Goal: Task Accomplishment & Management: Use online tool/utility

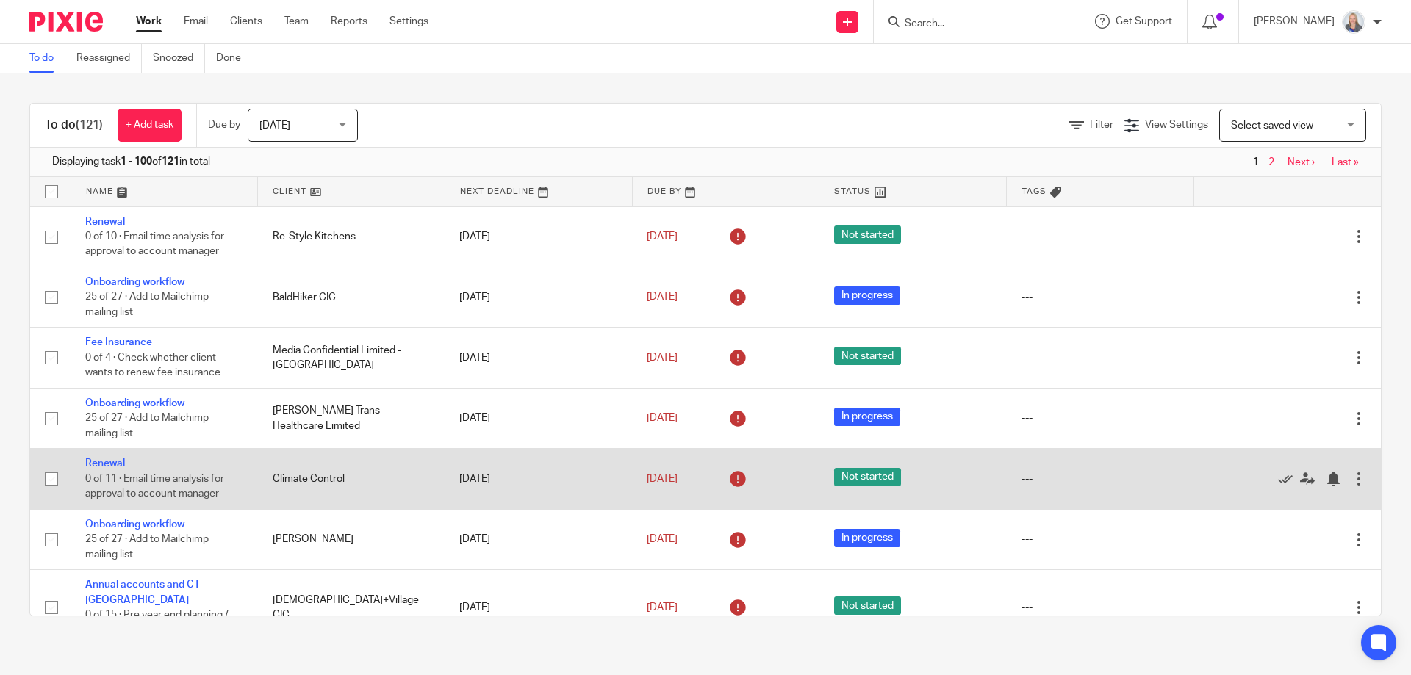
scroll to position [98, 0]
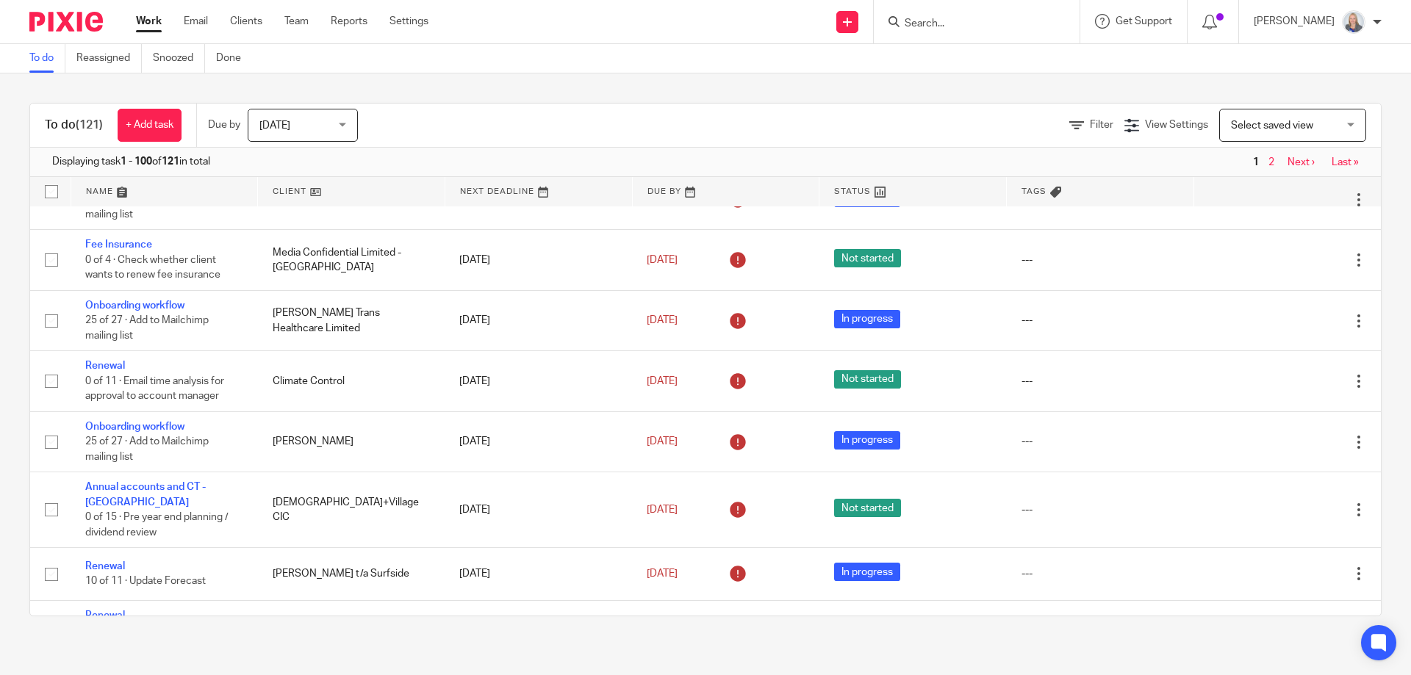
click at [939, 27] on input "Search" at bounding box center [969, 24] width 132 height 13
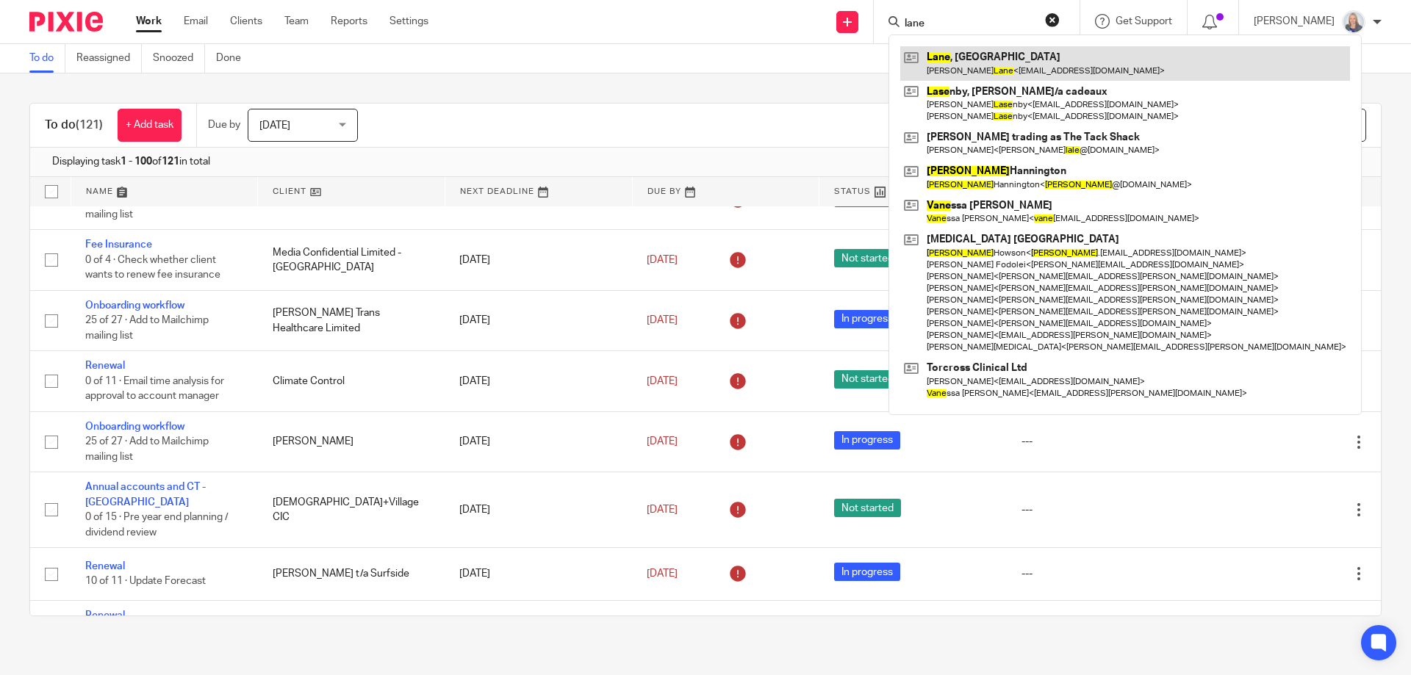
type input "lane"
click at [996, 63] on link at bounding box center [1125, 63] width 450 height 34
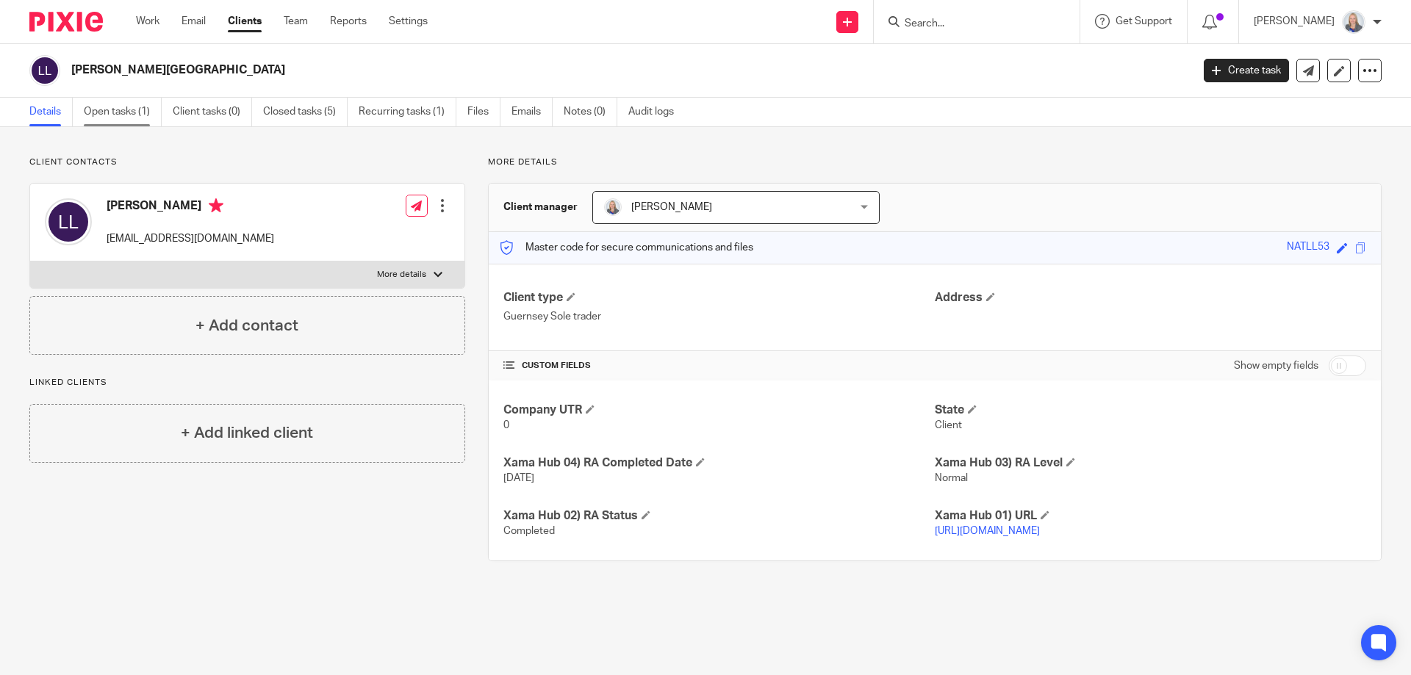
click at [102, 112] on link "Open tasks (1)" at bounding box center [123, 112] width 78 height 29
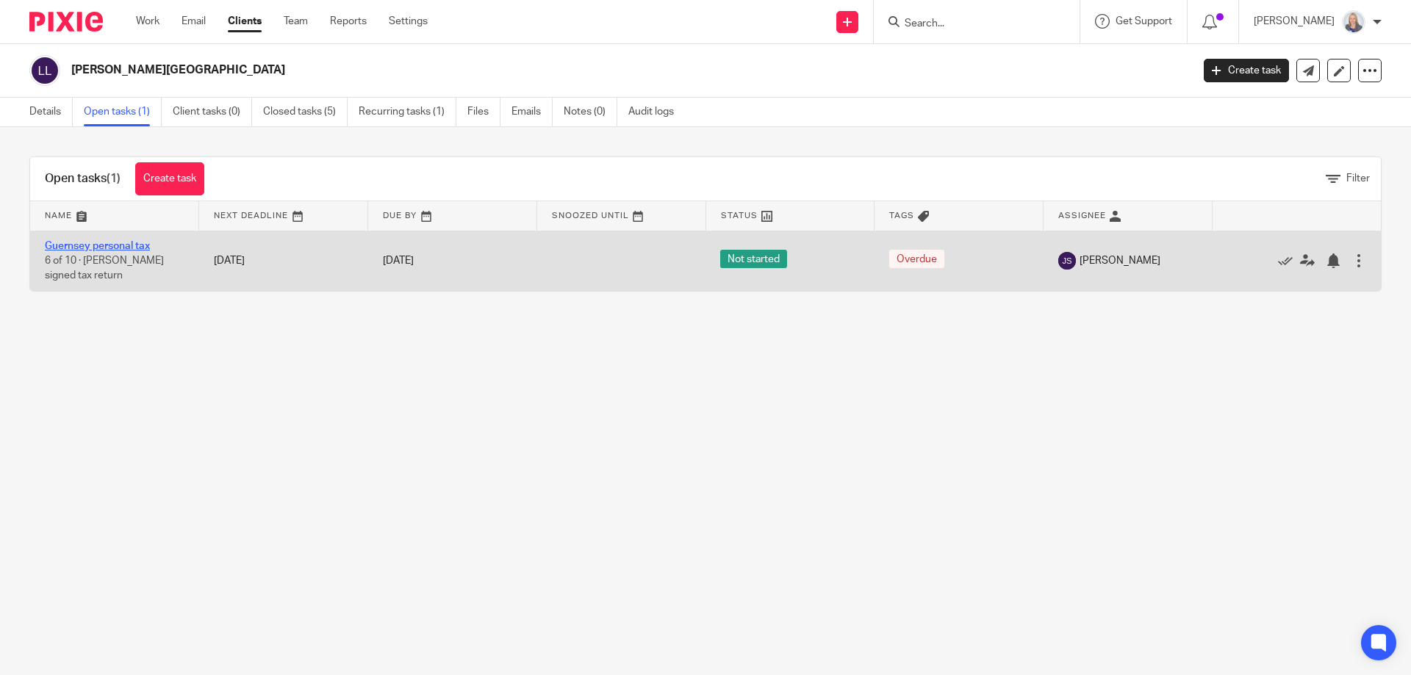
click at [104, 248] on link "Guernsey personal tax" at bounding box center [97, 246] width 105 height 10
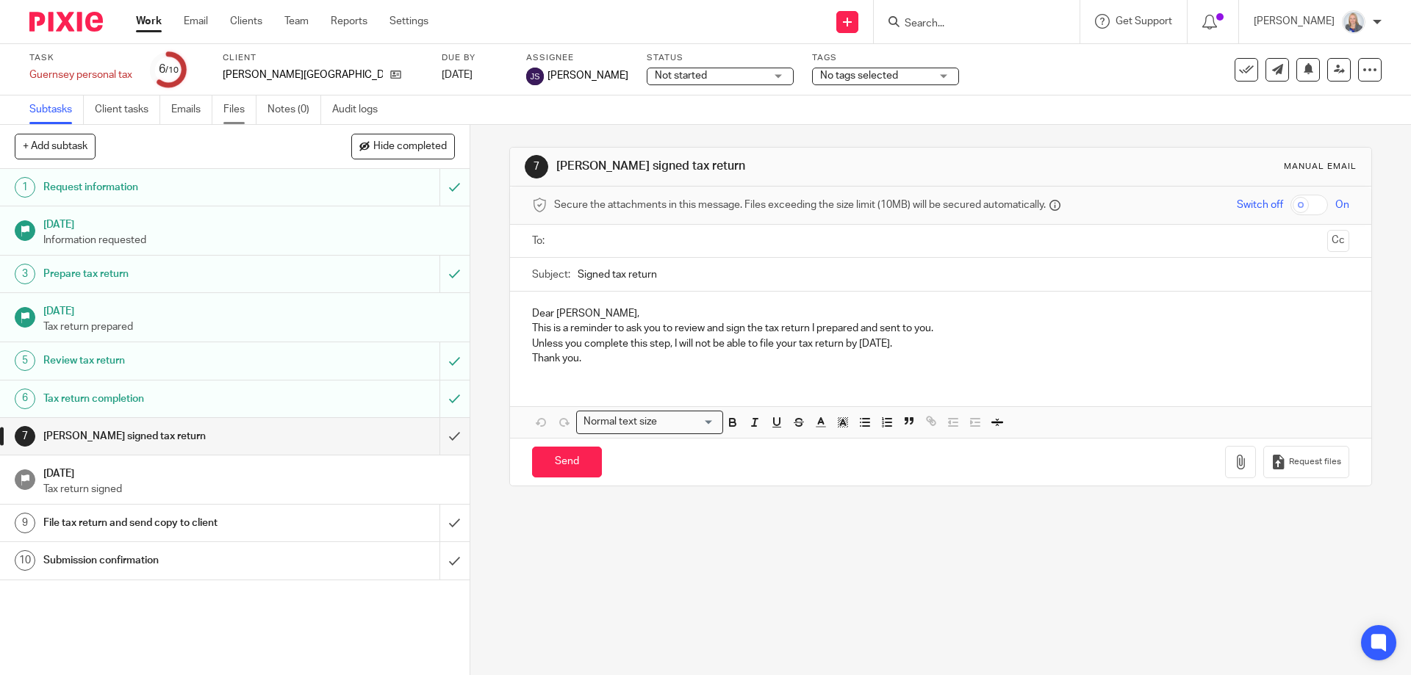
click at [248, 111] on link "Files" at bounding box center [239, 110] width 33 height 29
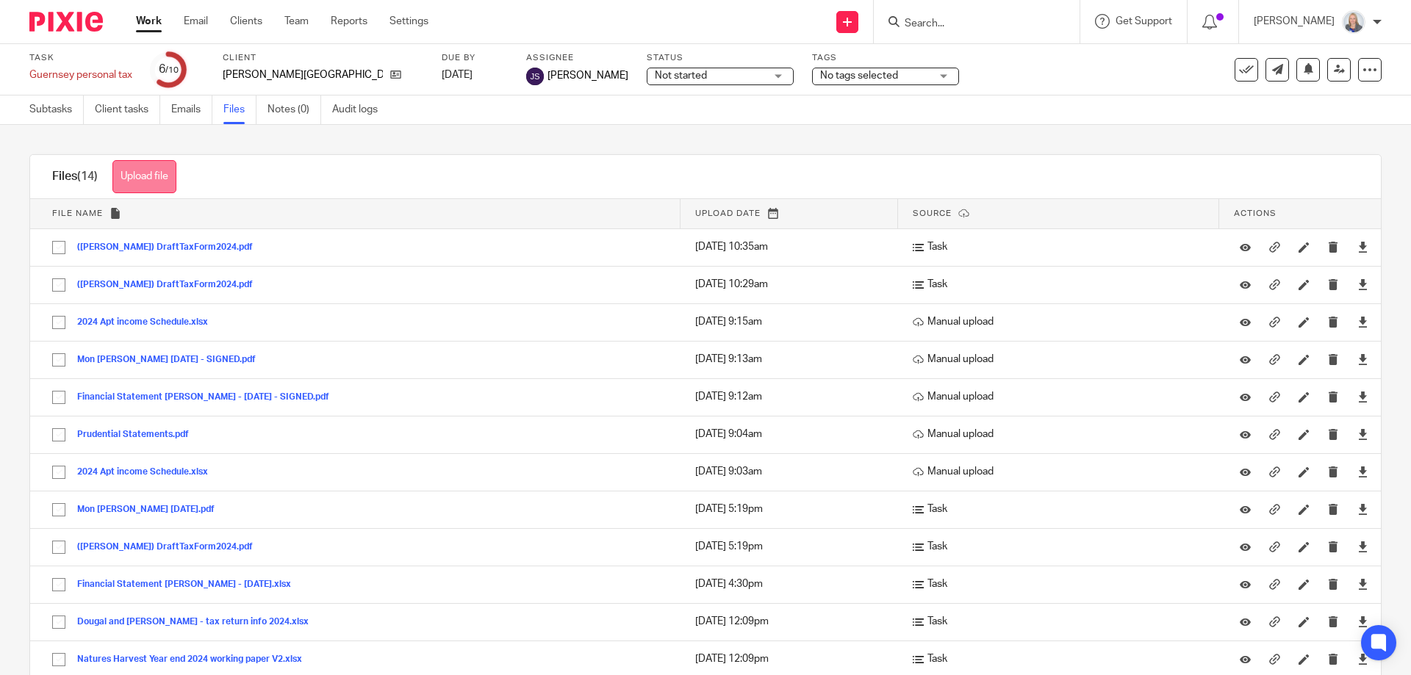
click at [119, 181] on button "Upload file" at bounding box center [144, 176] width 64 height 33
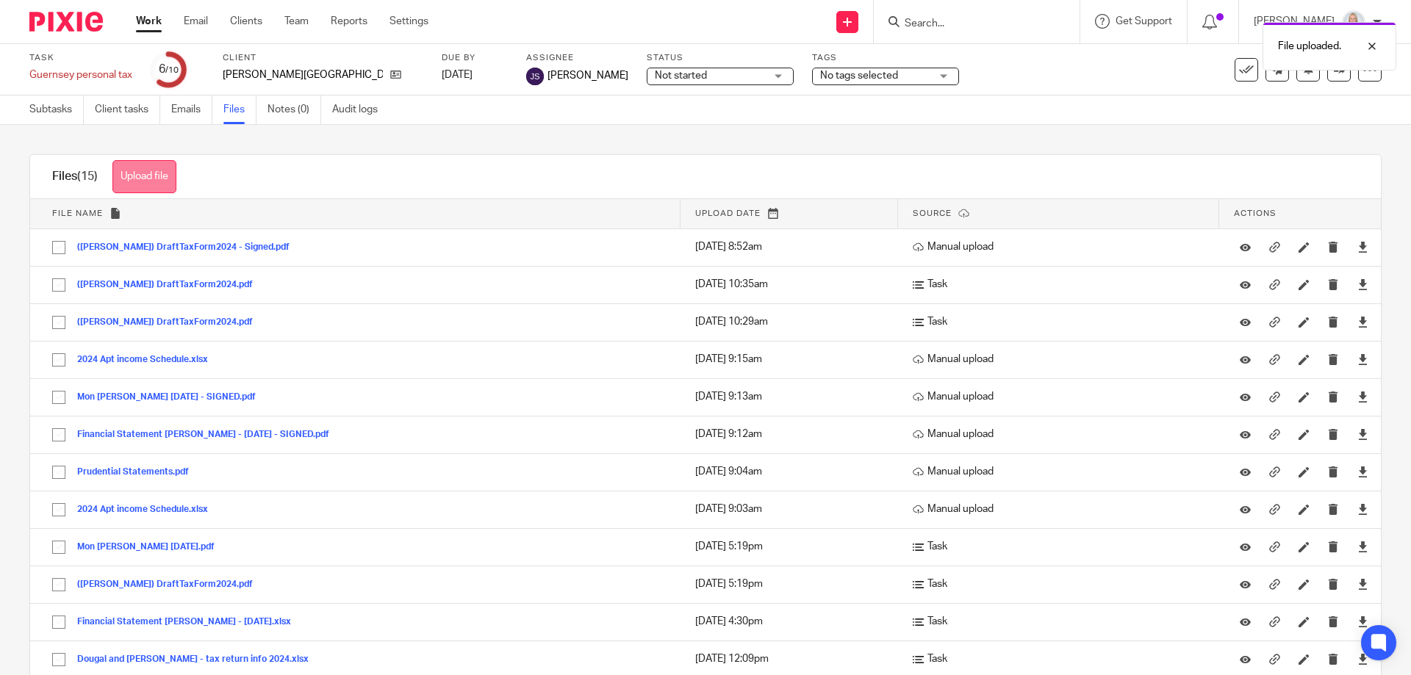
click at [145, 177] on button "Upload file" at bounding box center [144, 176] width 64 height 33
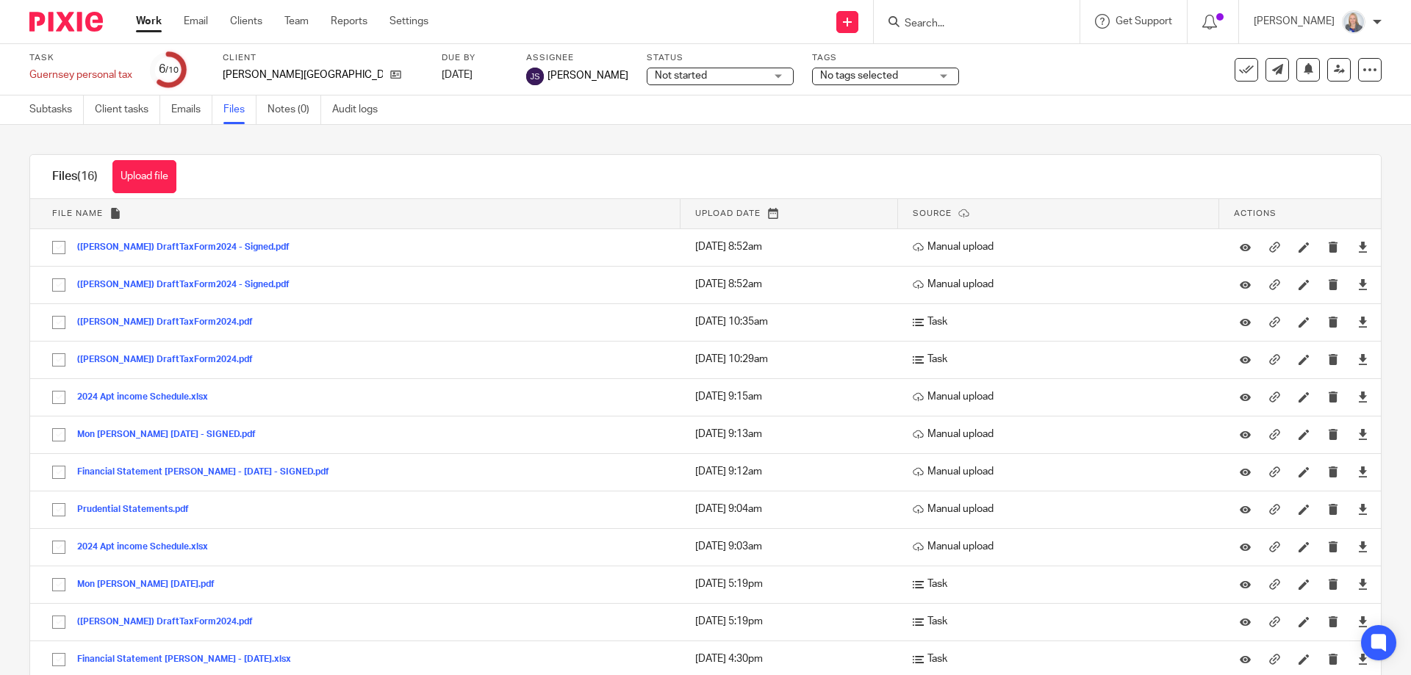
click at [976, 28] on input "Search" at bounding box center [969, 24] width 132 height 13
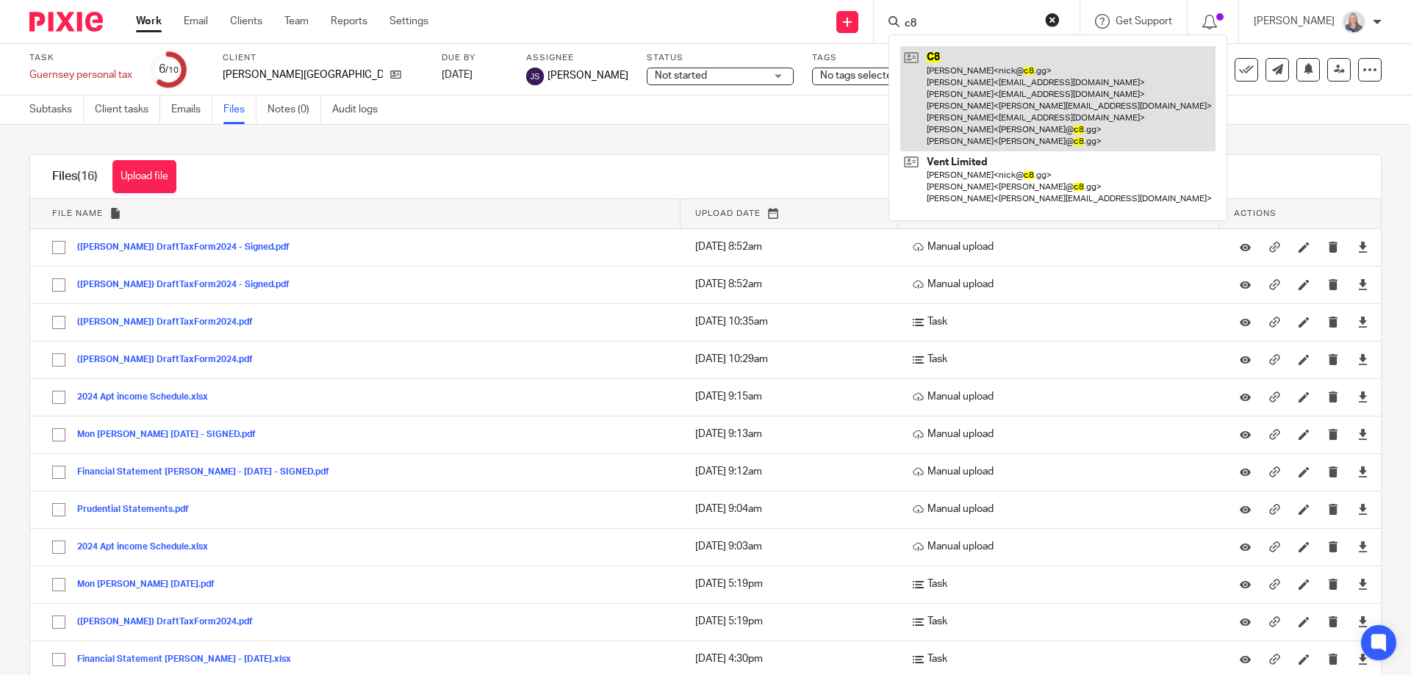
type input "c8"
click at [1007, 87] on link at bounding box center [1057, 98] width 315 height 105
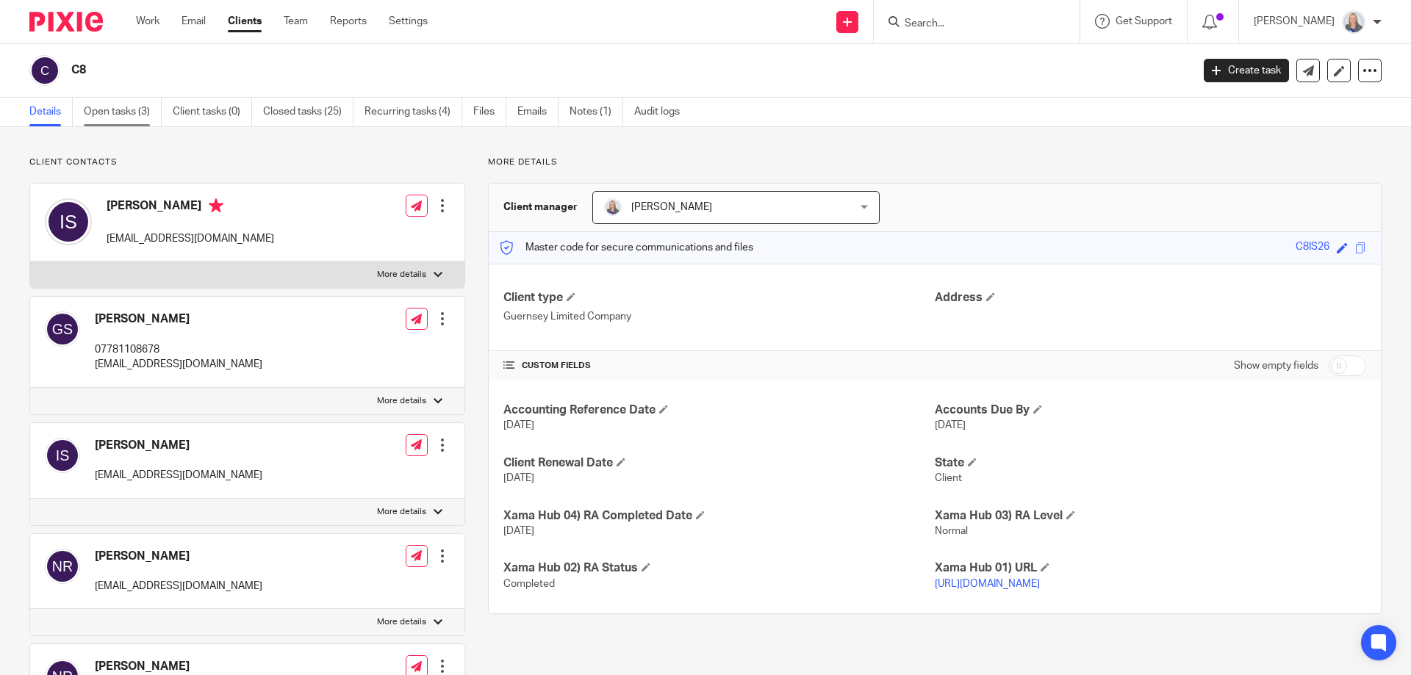
click at [125, 113] on link "Open tasks (3)" at bounding box center [123, 112] width 78 height 29
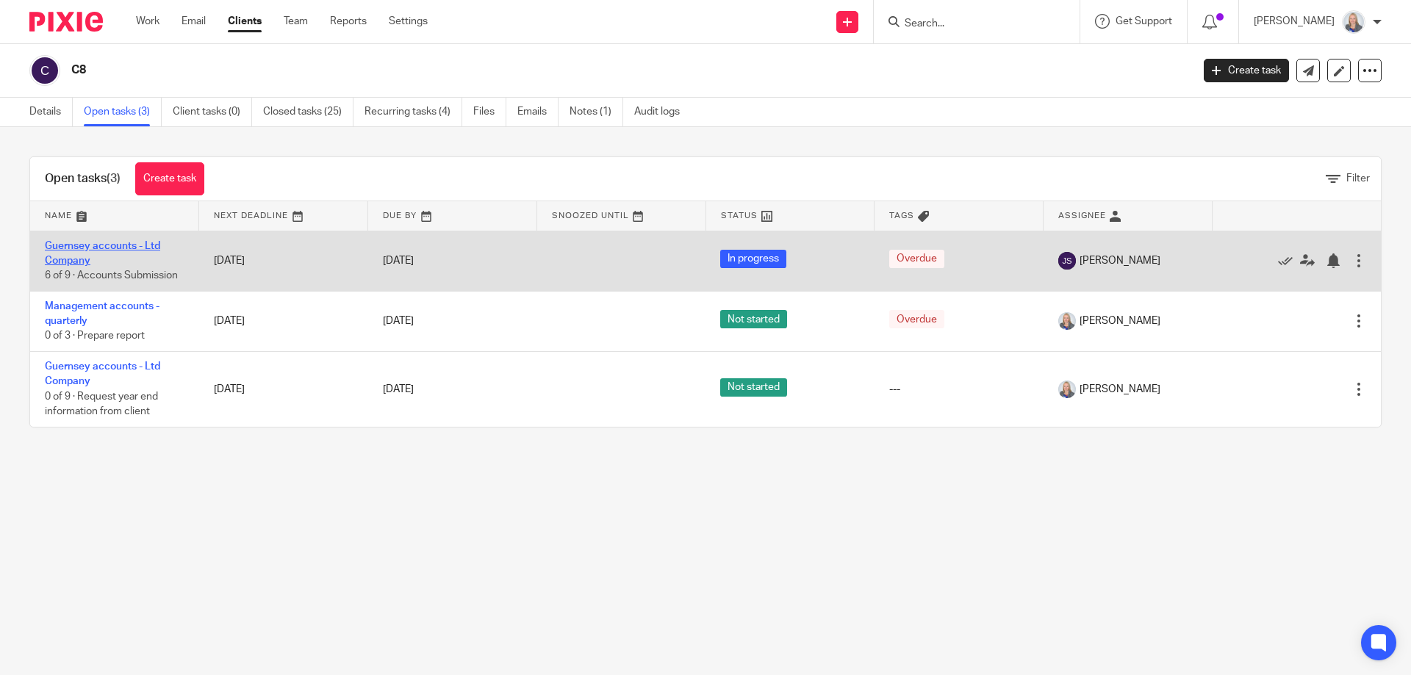
click at [55, 241] on link "Guernsey accounts - Ltd Company" at bounding box center [102, 253] width 115 height 25
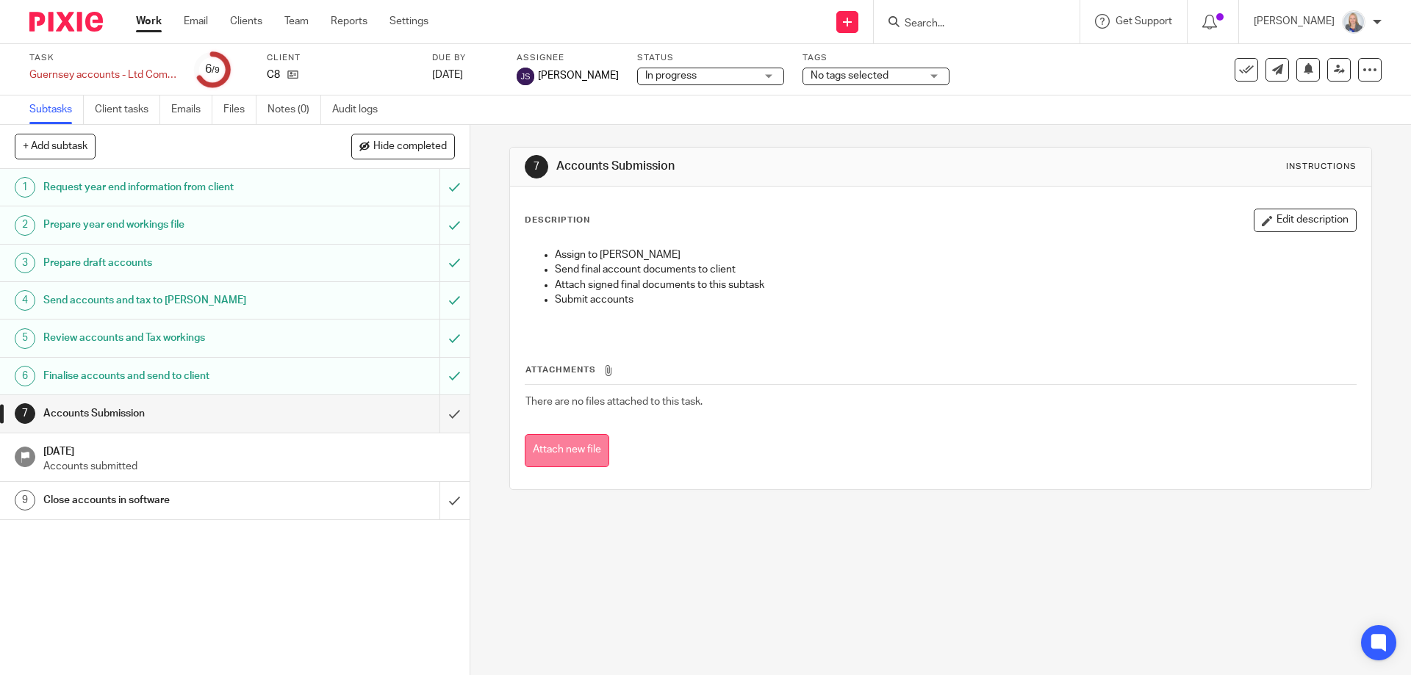
click at [557, 447] on button "Attach new file" at bounding box center [567, 450] width 84 height 33
click at [931, 21] on input "Search" at bounding box center [969, 24] width 132 height 13
click at [936, 24] on input "Search" at bounding box center [969, 24] width 132 height 13
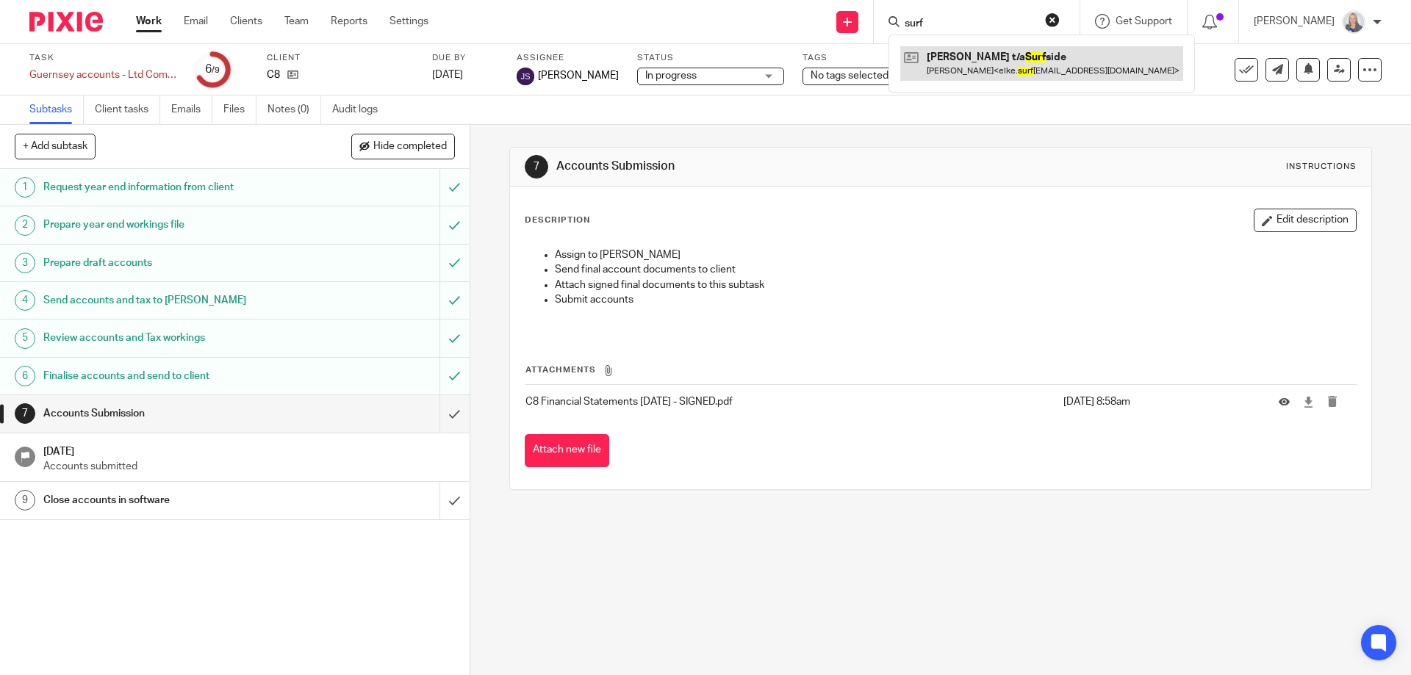
type input "surf"
click at [989, 60] on link at bounding box center [1041, 63] width 283 height 34
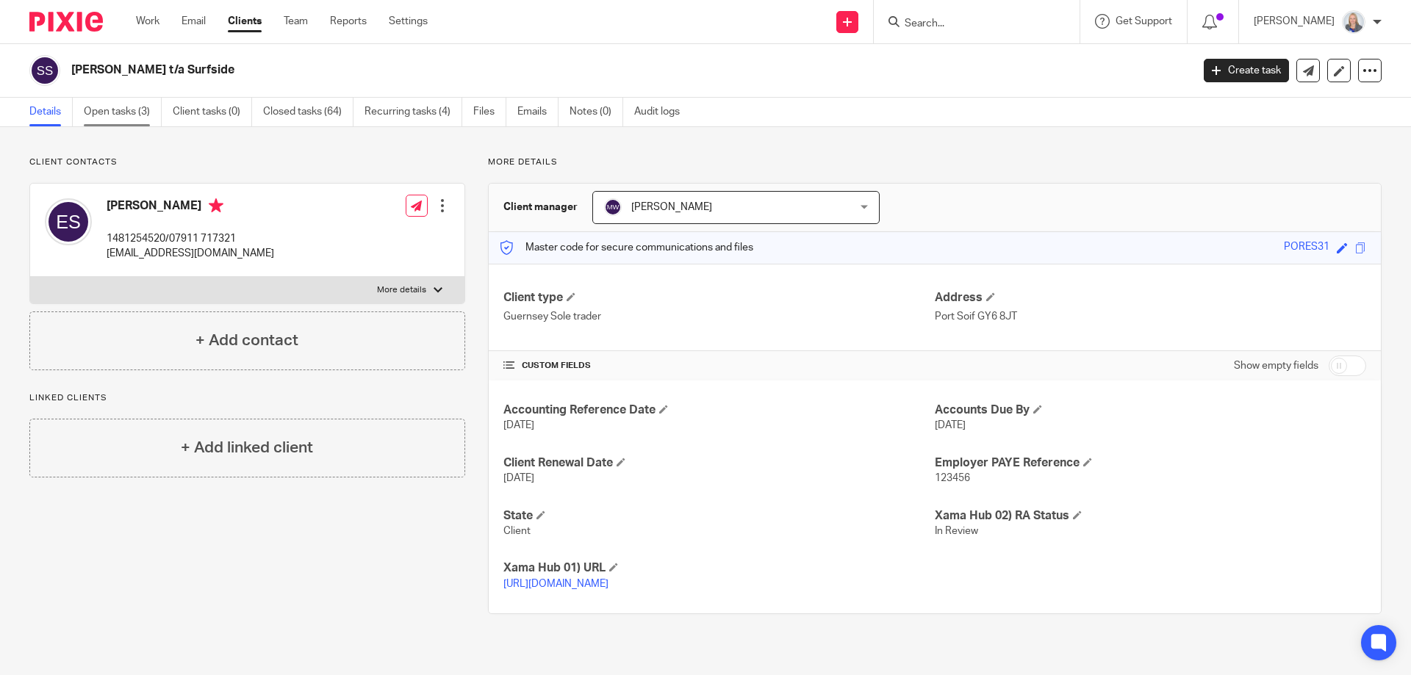
click at [102, 120] on link "Open tasks (3)" at bounding box center [123, 112] width 78 height 29
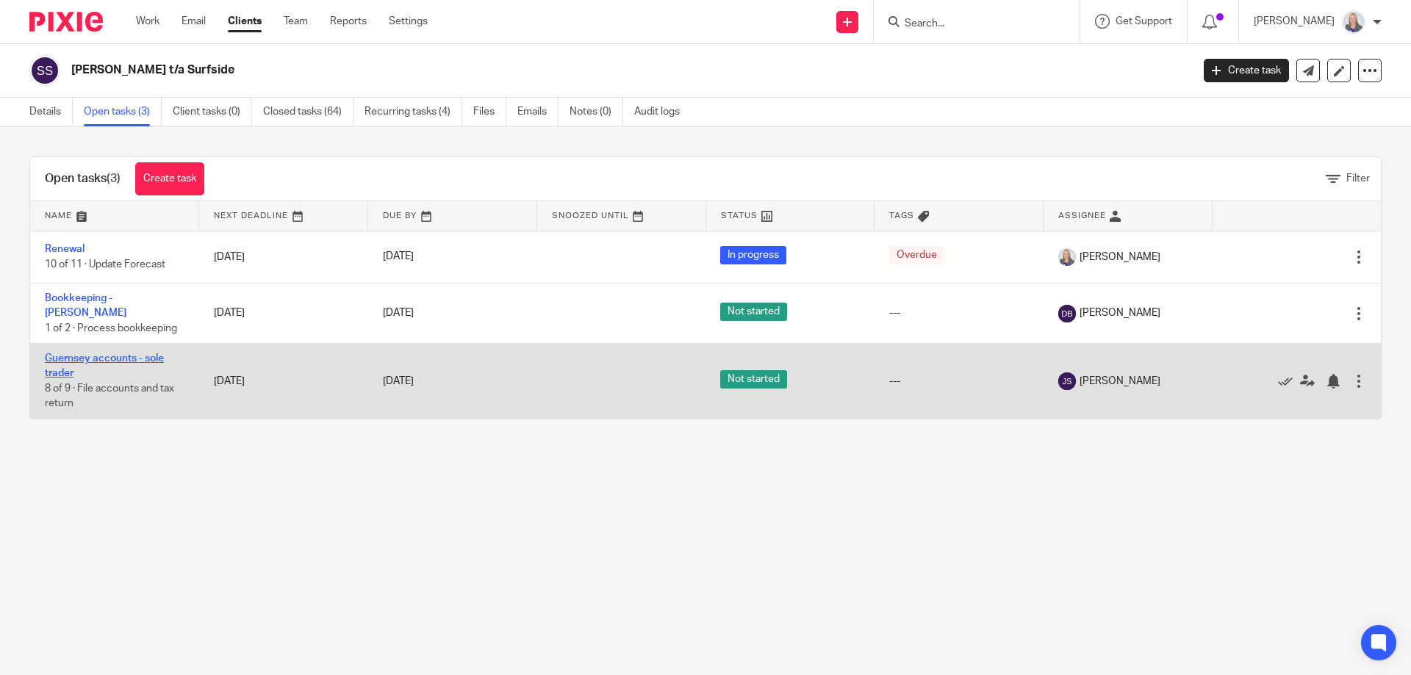
click at [59, 353] on link "Guernsey accounts - sole trader" at bounding box center [104, 365] width 119 height 25
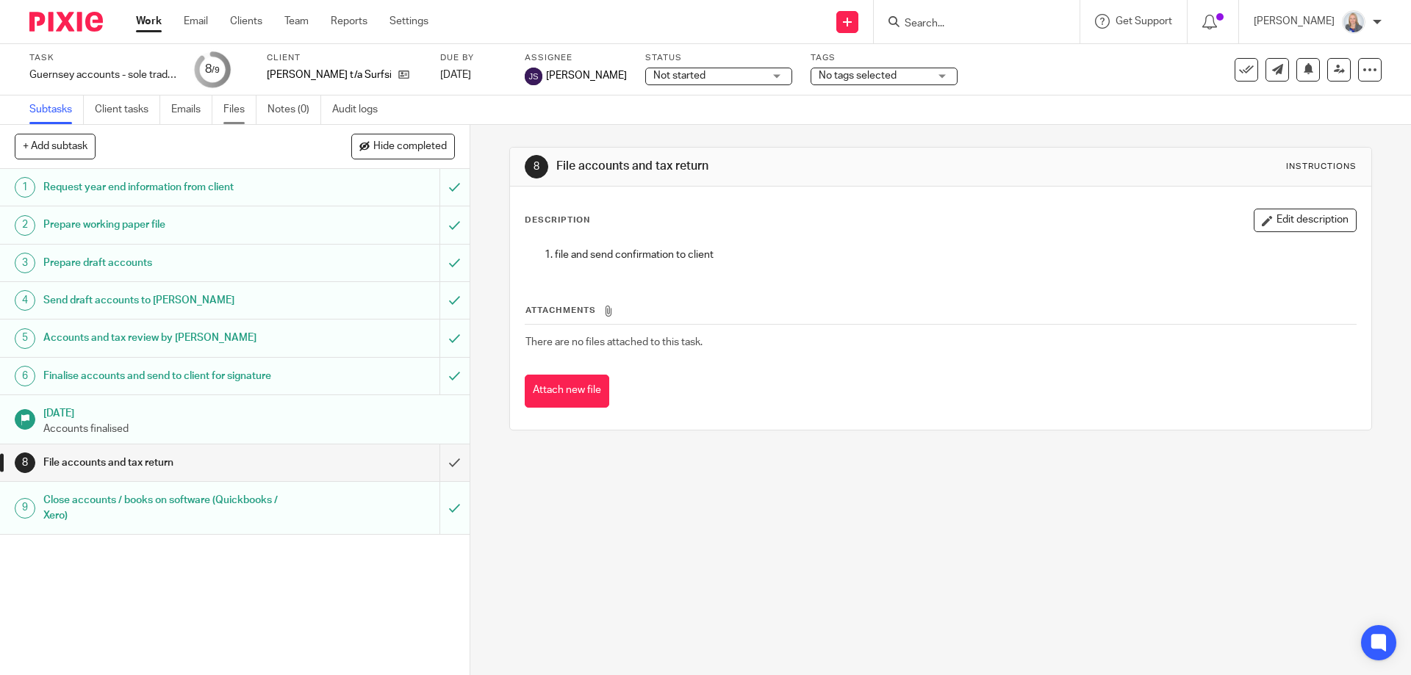
click at [239, 117] on link "Files" at bounding box center [239, 110] width 33 height 29
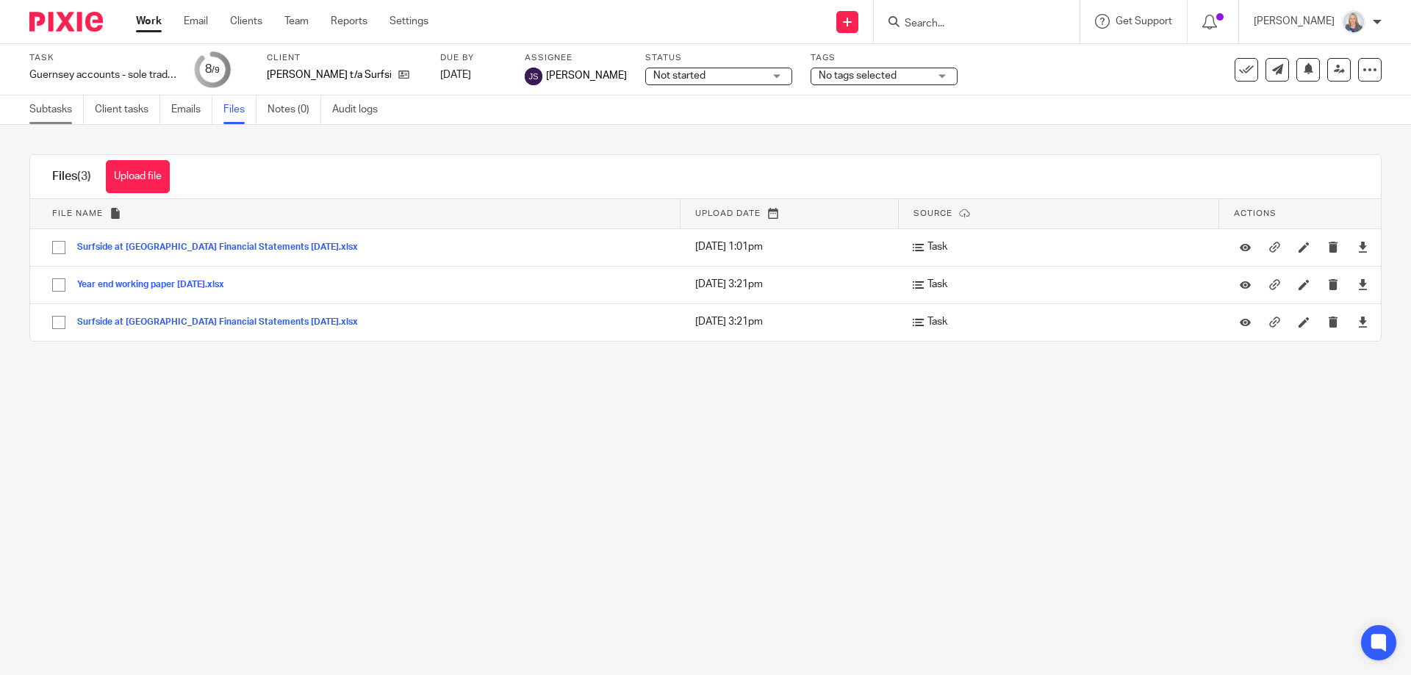
click at [74, 117] on link "Subtasks" at bounding box center [56, 110] width 54 height 29
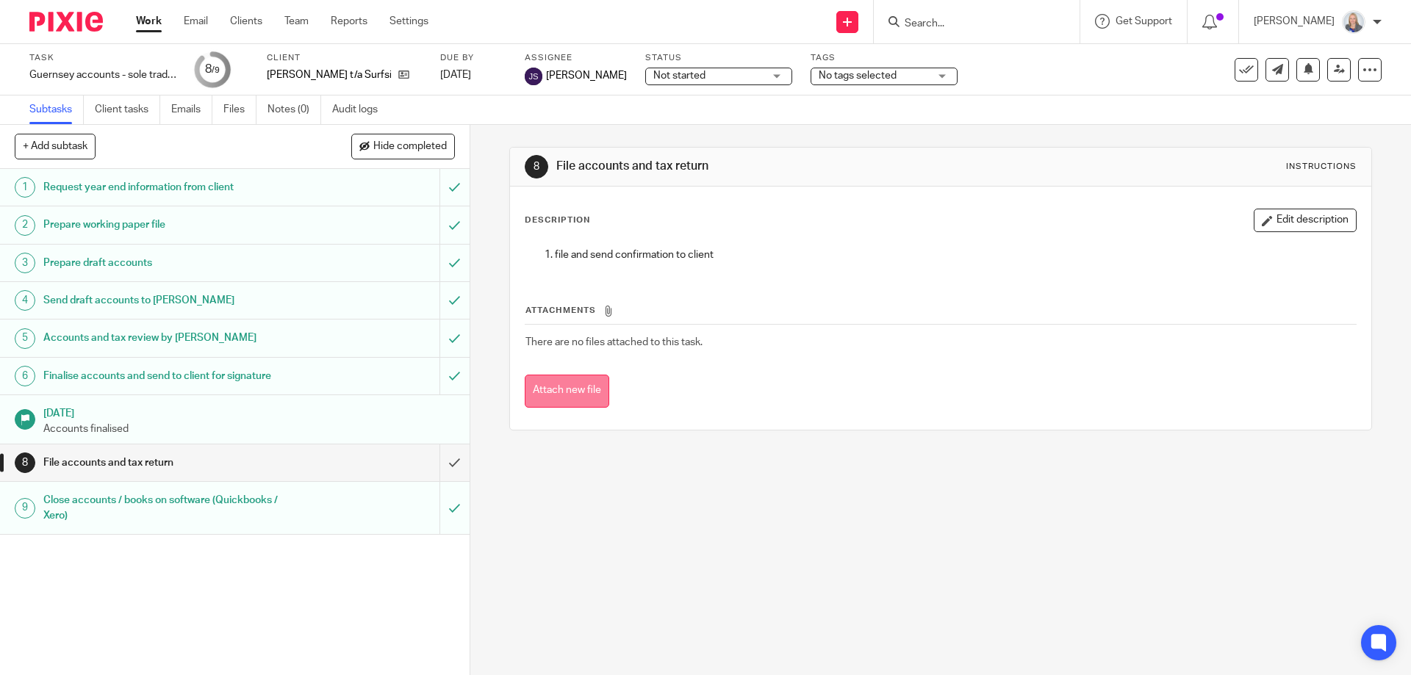
click at [565, 395] on button "Attach new file" at bounding box center [567, 391] width 84 height 33
